Goal: Transaction & Acquisition: Purchase product/service

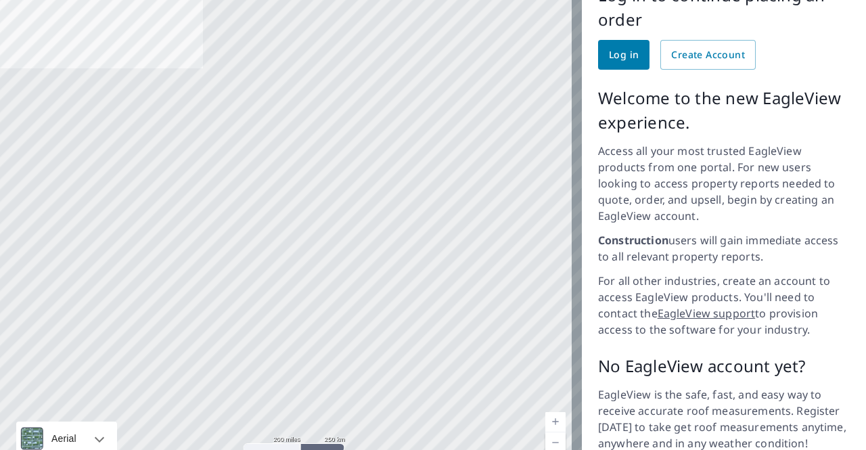
scroll to position [195, 0]
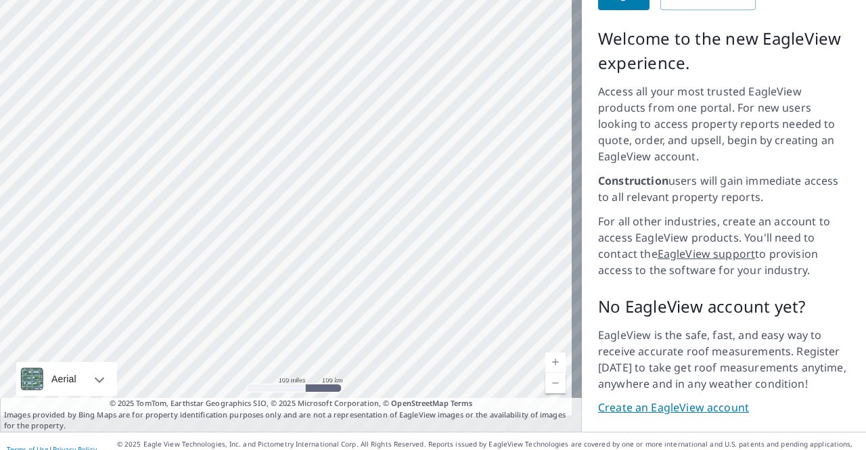
drag, startPoint x: 487, startPoint y: 128, endPoint x: 351, endPoint y: 194, distance: 152.0
click at [333, 303] on div at bounding box center [291, 169] width 582 height 525
drag, startPoint x: 429, startPoint y: 277, endPoint x: 280, endPoint y: 87, distance: 241.6
click at [267, 76] on div at bounding box center [291, 169] width 582 height 525
drag, startPoint x: 62, startPoint y: 250, endPoint x: 229, endPoint y: 162, distance: 189.5
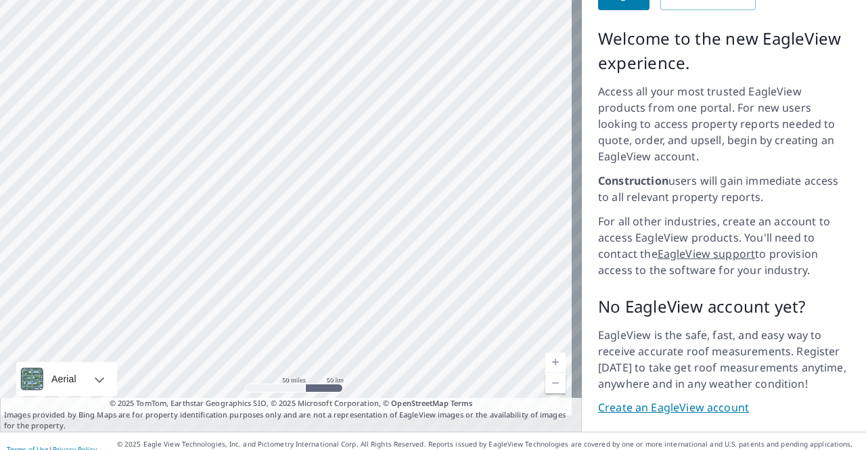
click at [229, 162] on div at bounding box center [291, 169] width 582 height 525
drag, startPoint x: 449, startPoint y: 300, endPoint x: 137, endPoint y: 235, distance: 319.4
click at [127, 238] on div at bounding box center [291, 169] width 582 height 525
drag, startPoint x: 449, startPoint y: 121, endPoint x: 470, endPoint y: 36, distance: 87.7
click at [472, 23] on div at bounding box center [291, 169] width 582 height 525
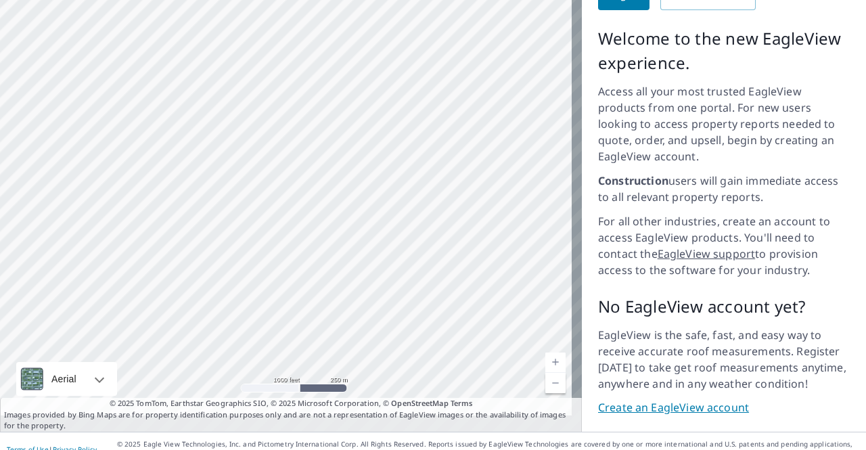
drag, startPoint x: 397, startPoint y: 244, endPoint x: 366, endPoint y: 176, distance: 74.5
click at [360, 189] on div at bounding box center [291, 169] width 582 height 525
drag, startPoint x: 481, startPoint y: 114, endPoint x: 407, endPoint y: 139, distance: 78.1
click at [407, 139] on div at bounding box center [291, 169] width 582 height 525
drag, startPoint x: 502, startPoint y: 214, endPoint x: 473, endPoint y: 299, distance: 90.1
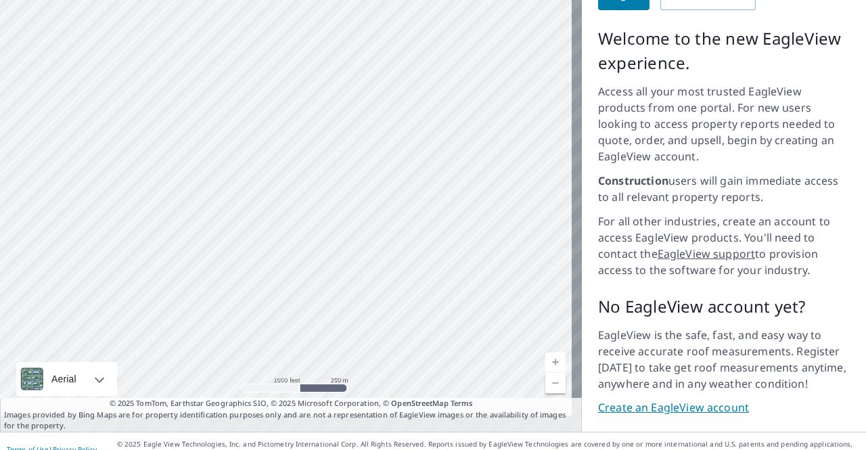
click at [473, 299] on div at bounding box center [291, 169] width 582 height 525
drag, startPoint x: 267, startPoint y: 201, endPoint x: 362, endPoint y: 219, distance: 97.1
click at [362, 219] on div at bounding box center [291, 169] width 582 height 525
drag, startPoint x: 456, startPoint y: 160, endPoint x: -6, endPoint y: 221, distance: 466.2
click at [0, 221] on html "Log in [GEOGRAPHIC_DATA] US ​ ​ Aerial Road A standard road map Aerial A detail…" at bounding box center [433, 225] width 866 height 450
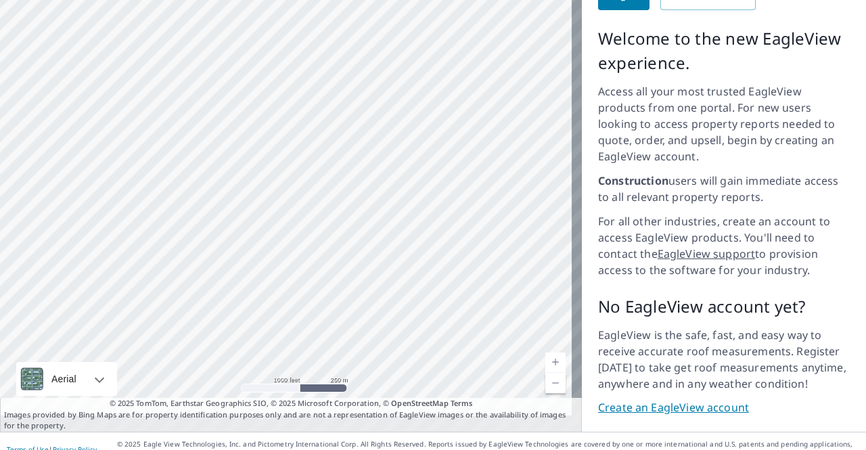
drag, startPoint x: 420, startPoint y: 106, endPoint x: 208, endPoint y: 205, distance: 234.7
click at [208, 205] on div at bounding box center [291, 169] width 582 height 525
drag, startPoint x: 500, startPoint y: 220, endPoint x: -32, endPoint y: 175, distance: 533.9
click at [0, 175] on html "Log in [GEOGRAPHIC_DATA] US ​ ​ Aerial Road A standard road map Aerial A detail…" at bounding box center [433, 225] width 866 height 450
click at [211, 191] on div at bounding box center [291, 169] width 582 height 525
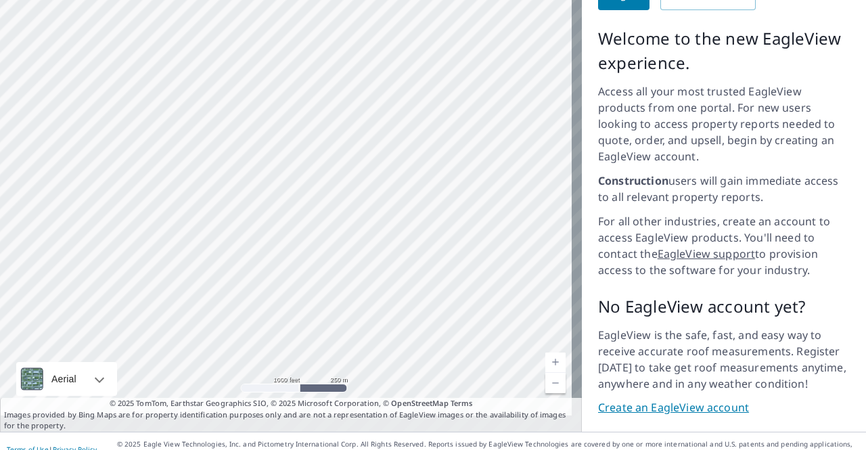
drag, startPoint x: 458, startPoint y: 152, endPoint x: 121, endPoint y: 131, distance: 337.7
click at [121, 131] on div at bounding box center [291, 169] width 582 height 525
drag, startPoint x: 259, startPoint y: 119, endPoint x: 104, endPoint y: 284, distance: 226.0
click at [104, 285] on div at bounding box center [291, 169] width 582 height 525
drag, startPoint x: 371, startPoint y: 167, endPoint x: 301, endPoint y: 294, distance: 145.4
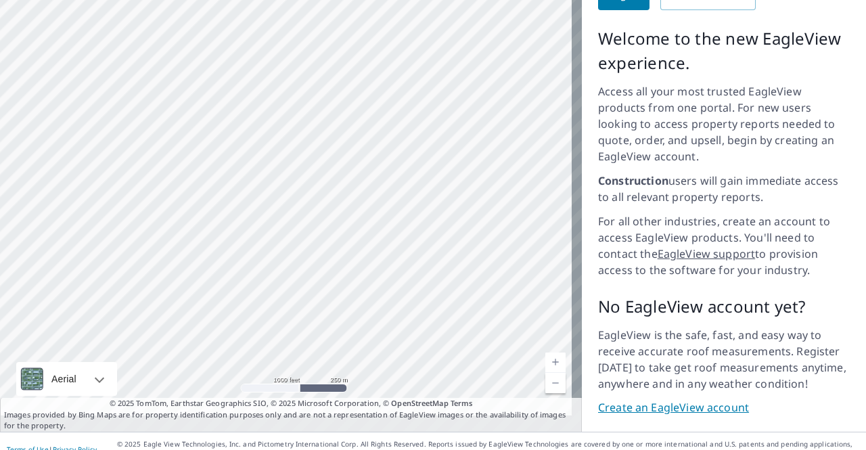
click at [305, 317] on div at bounding box center [291, 169] width 582 height 525
drag, startPoint x: 139, startPoint y: 160, endPoint x: 510, endPoint y: 174, distance: 371.9
click at [510, 174] on div at bounding box center [291, 169] width 582 height 525
drag, startPoint x: 322, startPoint y: 267, endPoint x: 486, endPoint y: 159, distance: 196.4
click at [508, 150] on div at bounding box center [291, 169] width 582 height 525
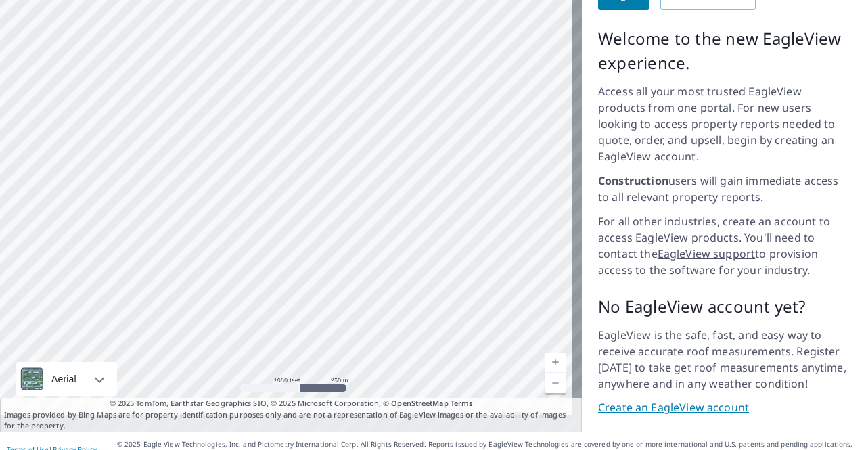
drag, startPoint x: 493, startPoint y: 137, endPoint x: 374, endPoint y: 273, distance: 179.9
click at [372, 276] on div at bounding box center [291, 169] width 582 height 525
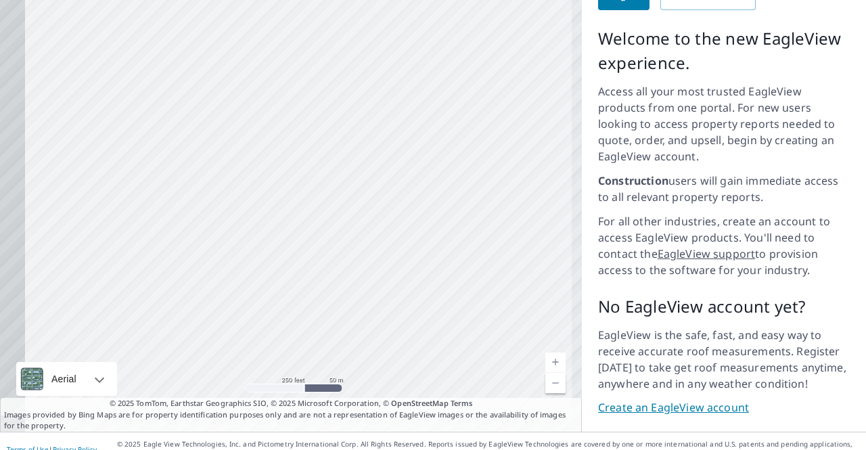
drag, startPoint x: 230, startPoint y: 41, endPoint x: 271, endPoint y: 185, distance: 150.0
click at [271, 187] on div at bounding box center [291, 169] width 582 height 525
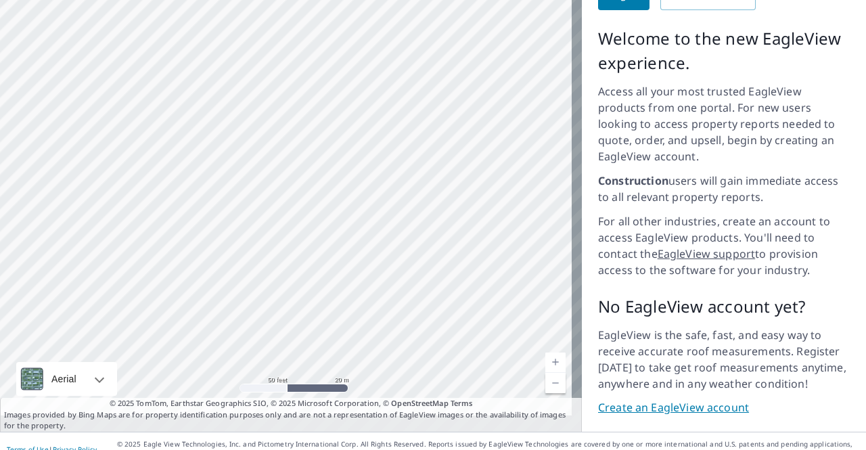
drag, startPoint x: 432, startPoint y: 202, endPoint x: 294, endPoint y: 163, distance: 143.6
click at [294, 163] on div at bounding box center [291, 169] width 582 height 525
drag, startPoint x: 257, startPoint y: 127, endPoint x: 262, endPoint y: 131, distance: 7.2
click at [258, 127] on div at bounding box center [291, 169] width 582 height 525
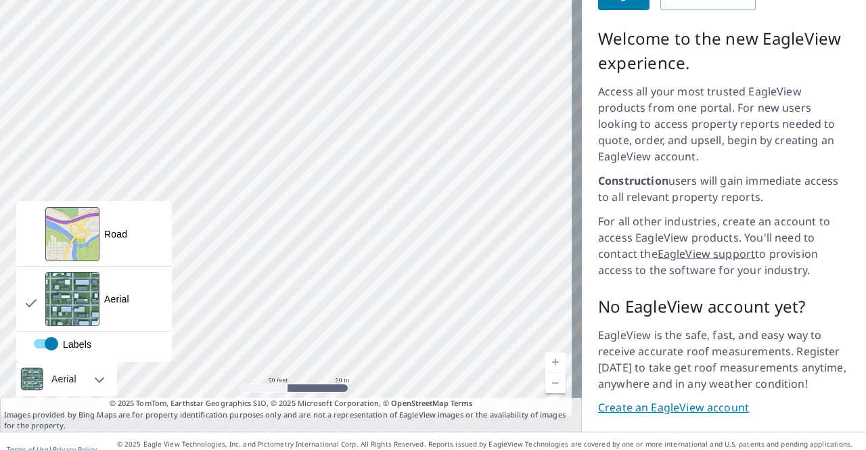
click at [50, 338] on label "Labels" at bounding box center [124, 338] width 181 height 0
checkbox input "false"
click at [97, 362] on div "Aerial" at bounding box center [66, 379] width 101 height 34
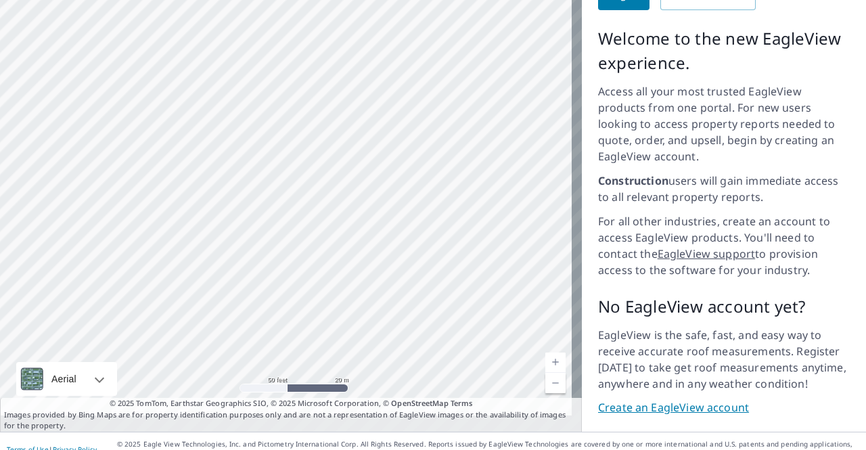
drag, startPoint x: 554, startPoint y: 181, endPoint x: 411, endPoint y: 159, distance: 144.5
click at [418, 158] on div at bounding box center [291, 169] width 582 height 525
drag, startPoint x: 389, startPoint y: 286, endPoint x: 280, endPoint y: 143, distance: 179.8
click at [280, 143] on div at bounding box center [291, 169] width 582 height 525
drag, startPoint x: 347, startPoint y: 302, endPoint x: 92, endPoint y: 54, distance: 355.7
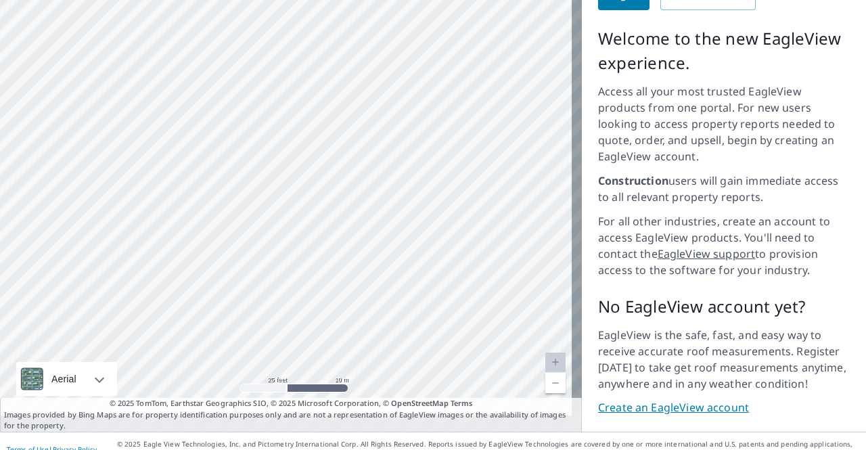
click at [92, 54] on div at bounding box center [291, 169] width 582 height 525
drag, startPoint x: 470, startPoint y: 80, endPoint x: 418, endPoint y: 200, distance: 131.3
click at [418, 200] on div at bounding box center [291, 169] width 582 height 525
drag, startPoint x: 329, startPoint y: 125, endPoint x: 242, endPoint y: 345, distance: 236.7
click at [242, 345] on div at bounding box center [291, 169] width 582 height 525
